Goal: Find specific page/section: Find specific page/section

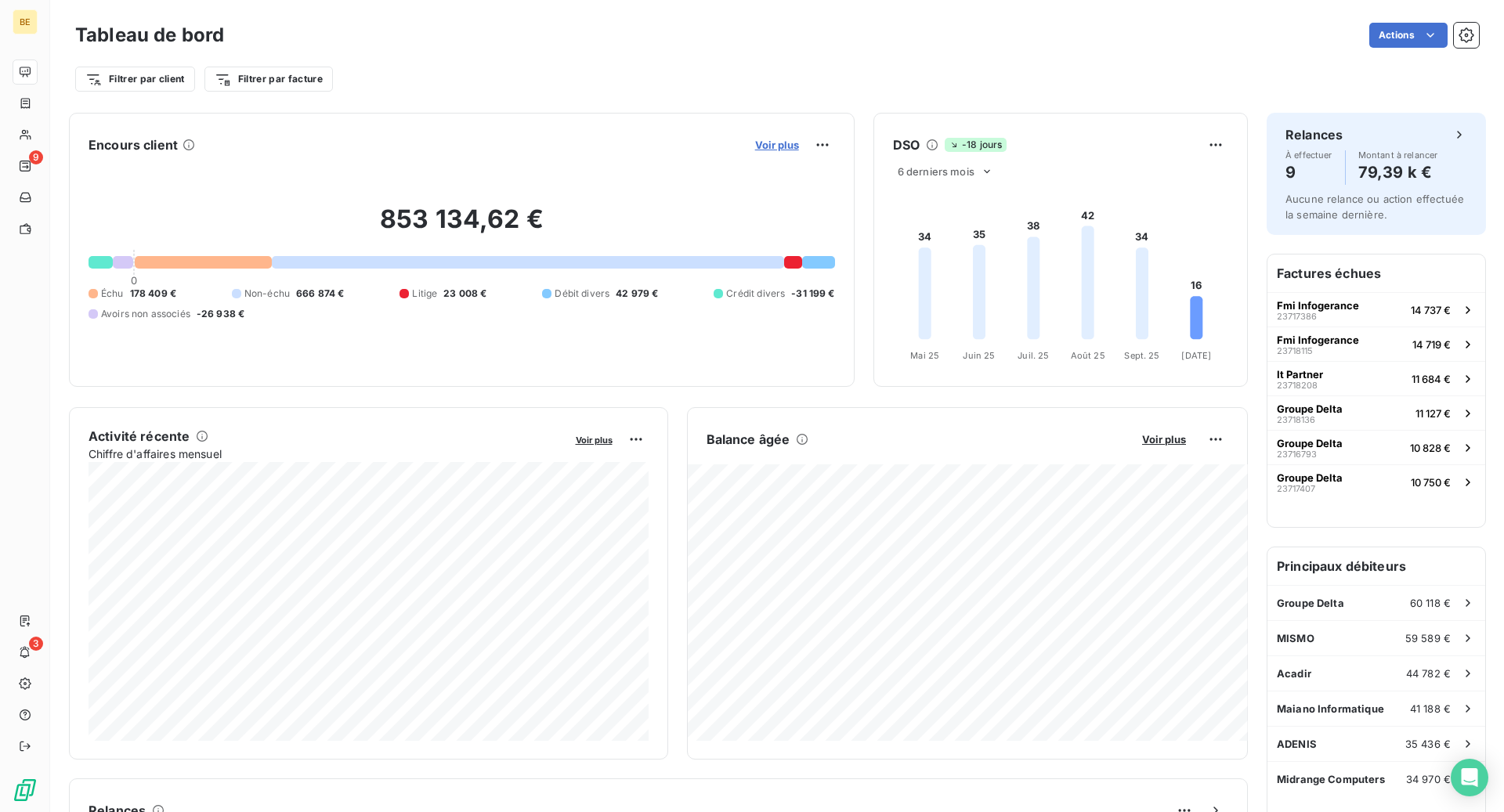
click at [784, 145] on span "Voir plus" at bounding box center [777, 145] width 43 height 13
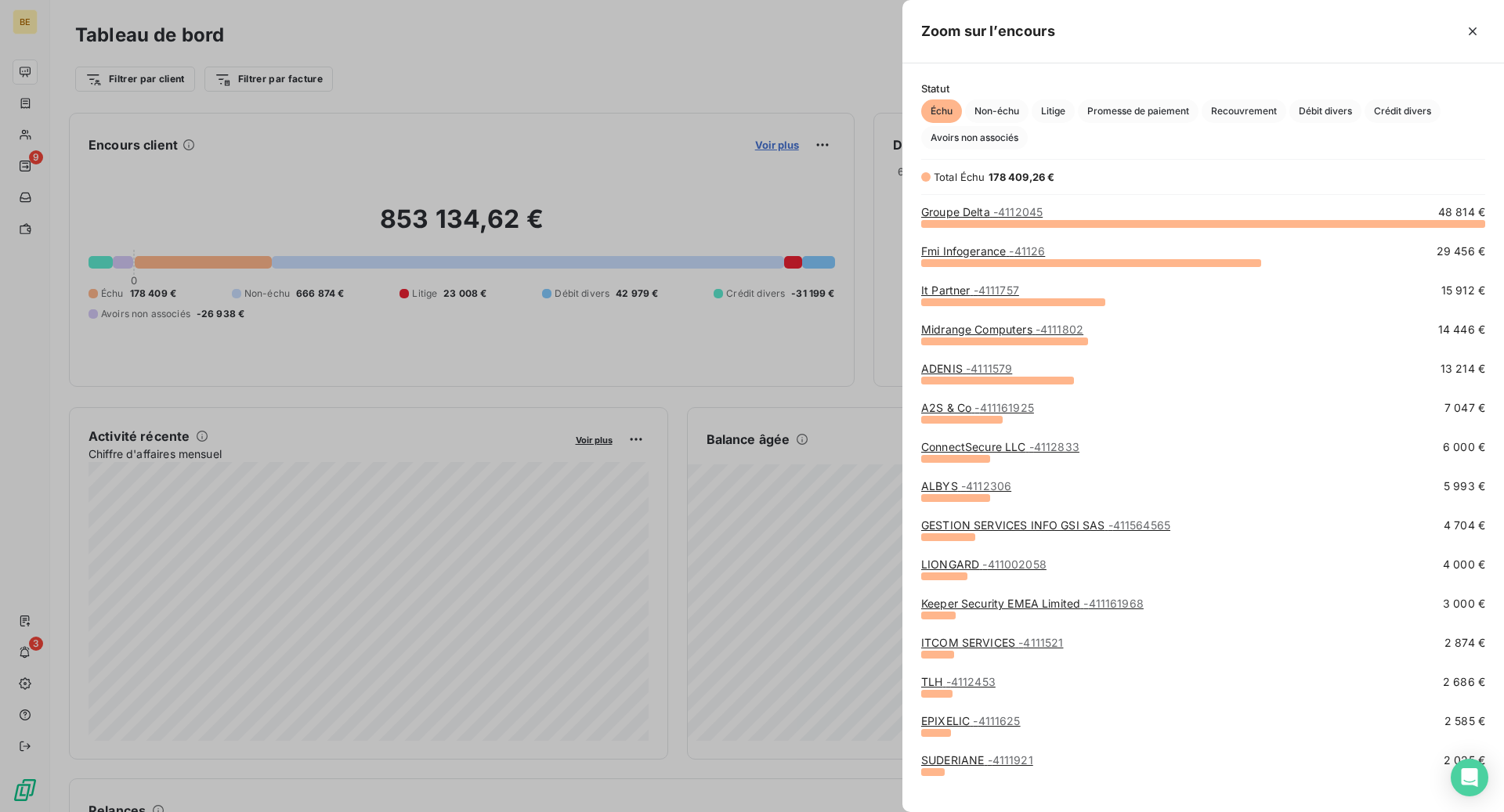
scroll to position [589, 602]
click at [995, 251] on link "Fmi Infogerance - 41126" at bounding box center [983, 251] width 124 height 14
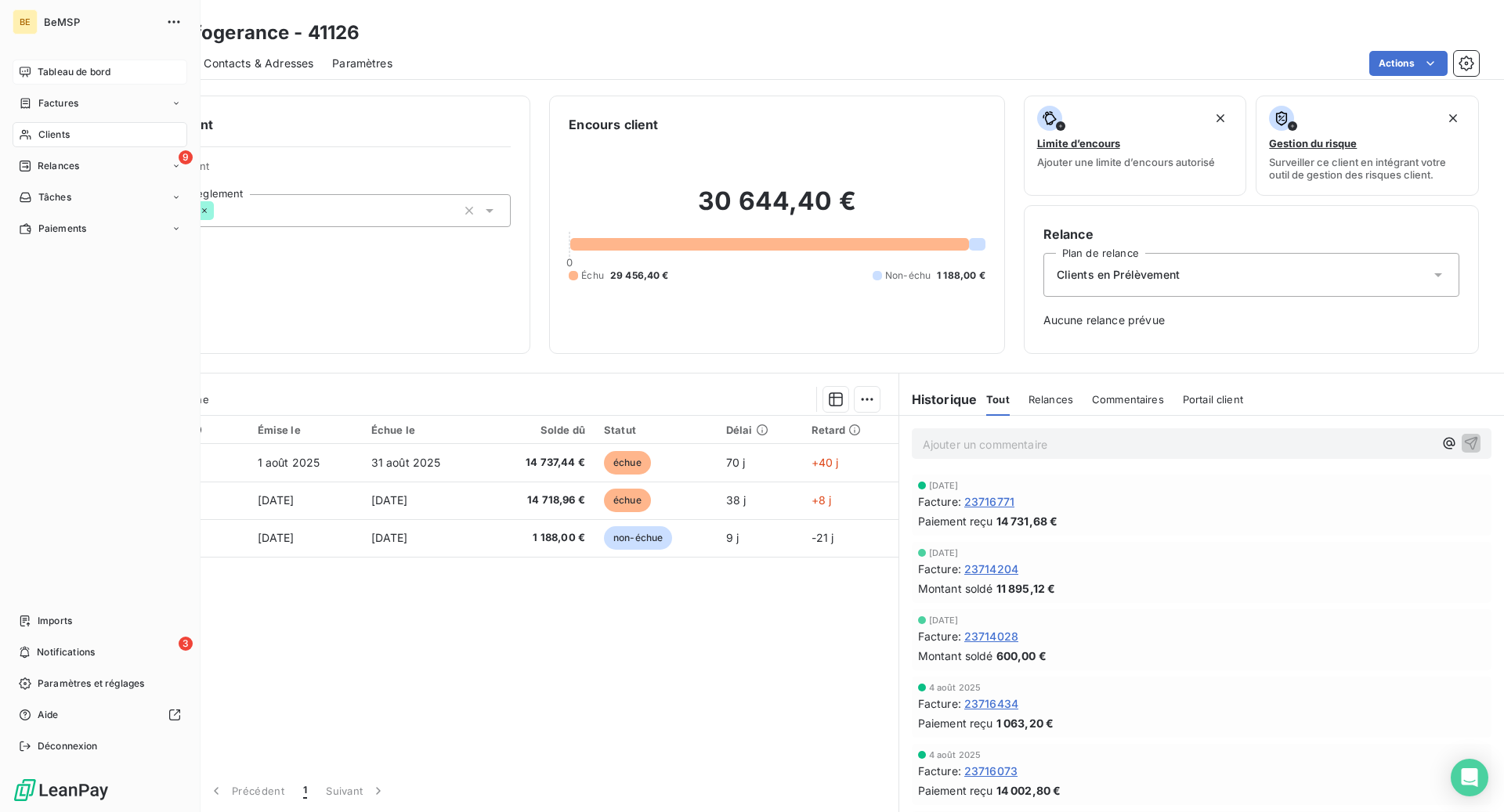
click at [29, 72] on icon at bounding box center [24, 71] width 11 height 11
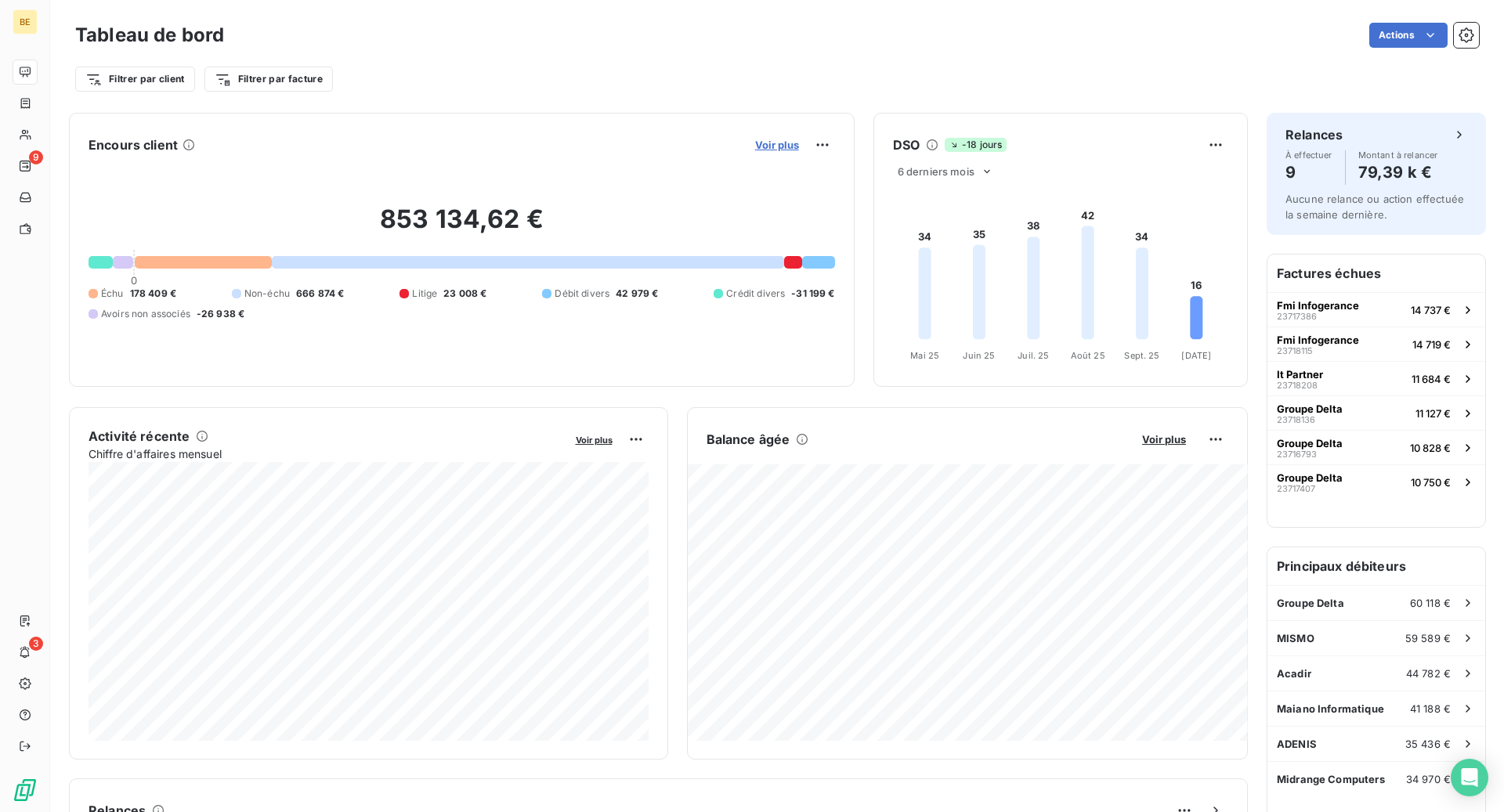
click at [777, 149] on span "Voir plus" at bounding box center [777, 145] width 43 height 13
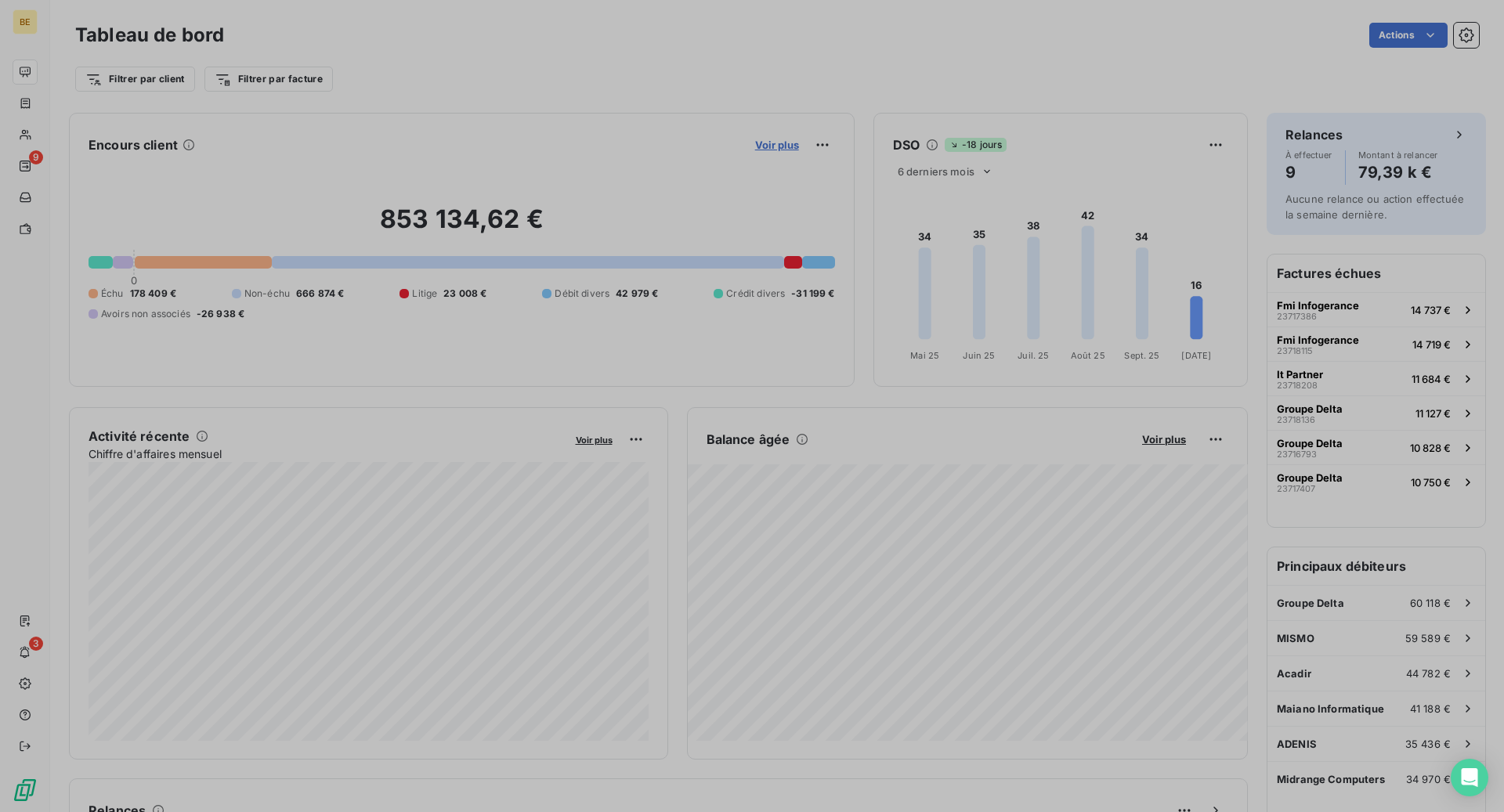
scroll to position [812, 602]
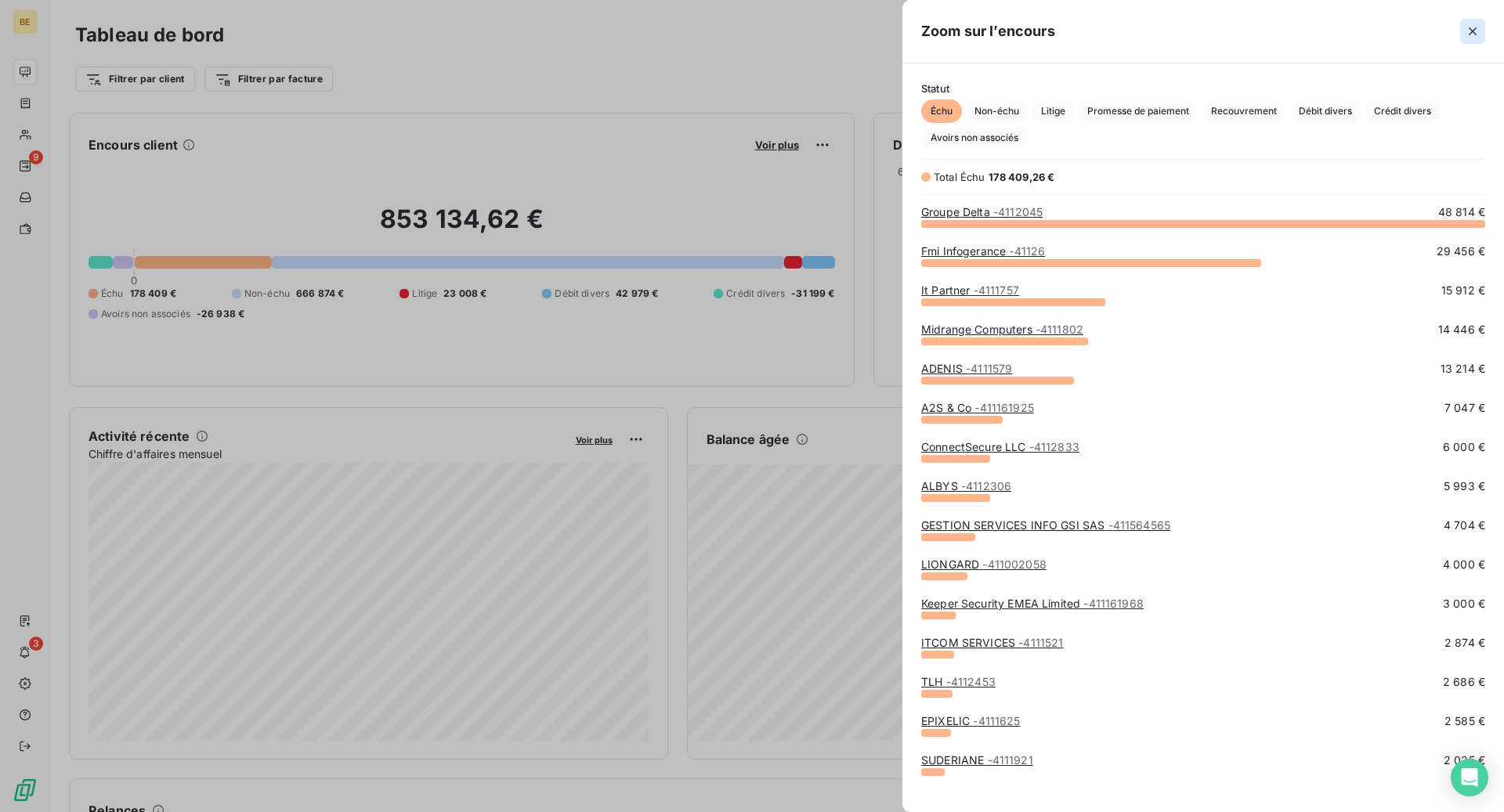
click at [1479, 34] on icon "button" at bounding box center [1473, 31] width 15 height 15
